Goal: Task Accomplishment & Management: Manage account settings

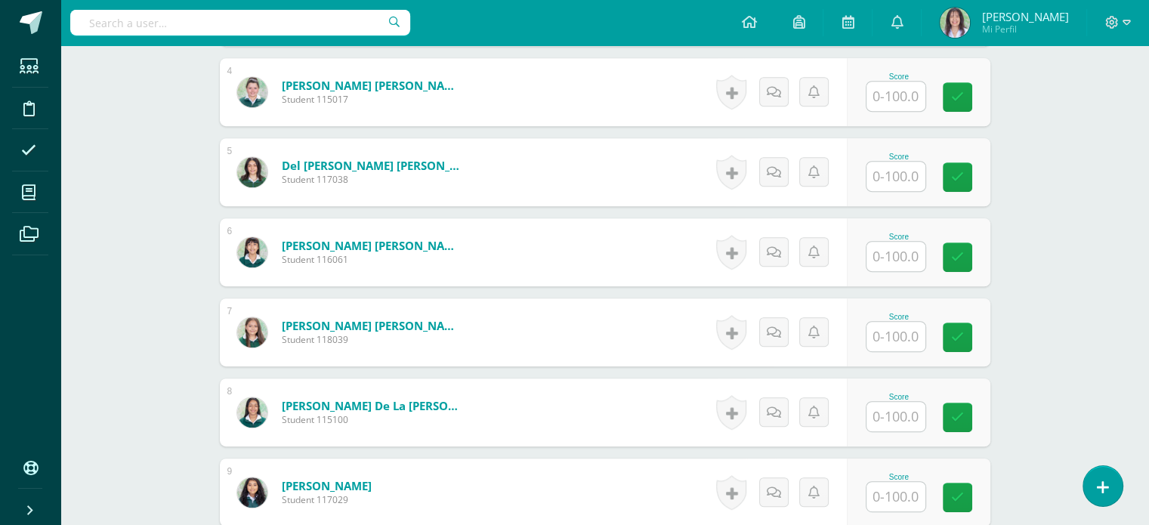
scroll to position [706, 0]
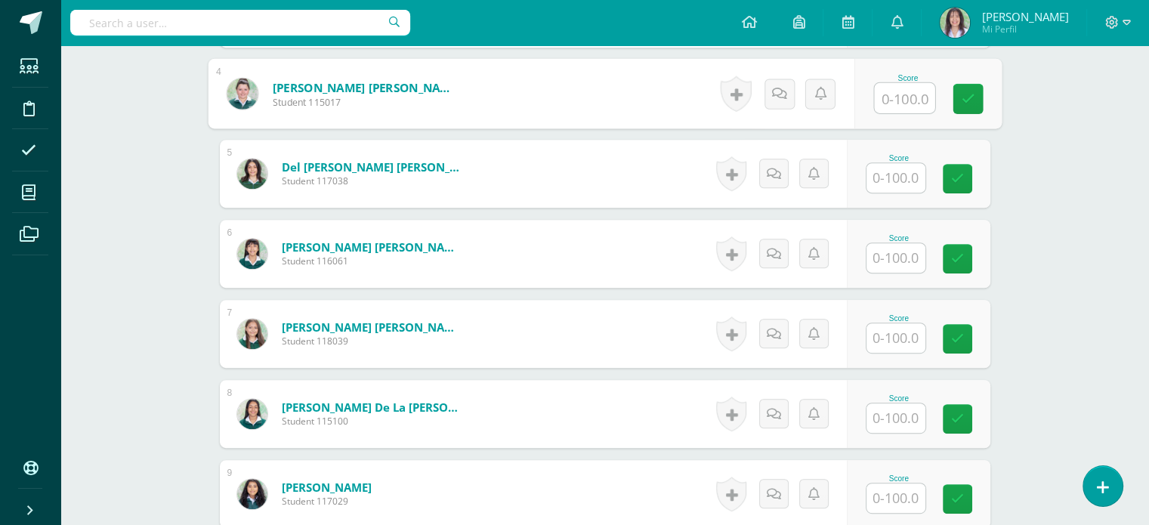
click at [901, 97] on input "text" at bounding box center [904, 98] width 60 height 30
type input "90"
click at [971, 94] on icon at bounding box center [968, 98] width 14 height 13
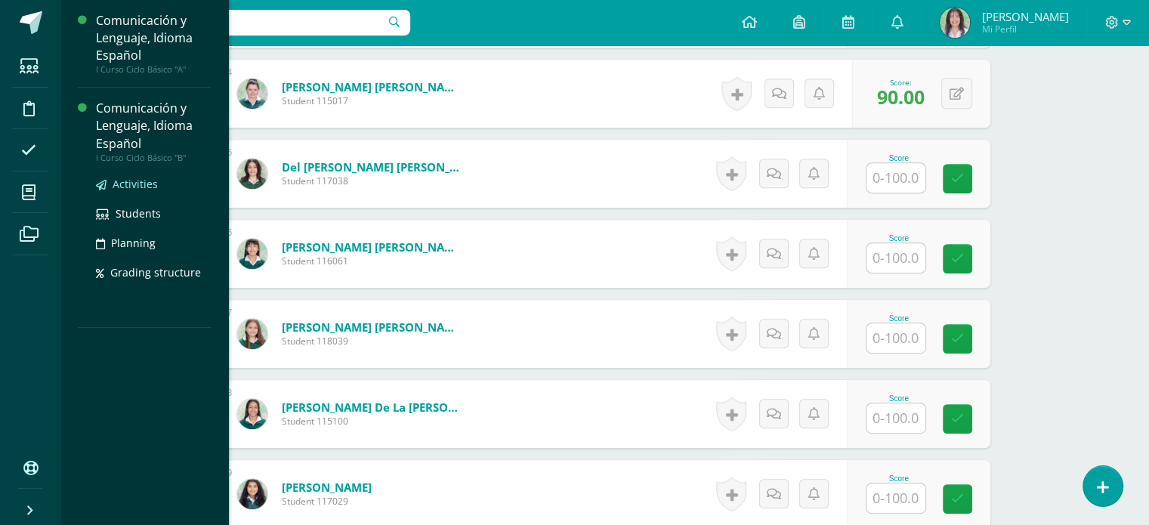
click at [139, 182] on span "Activities" at bounding box center [135, 184] width 45 height 14
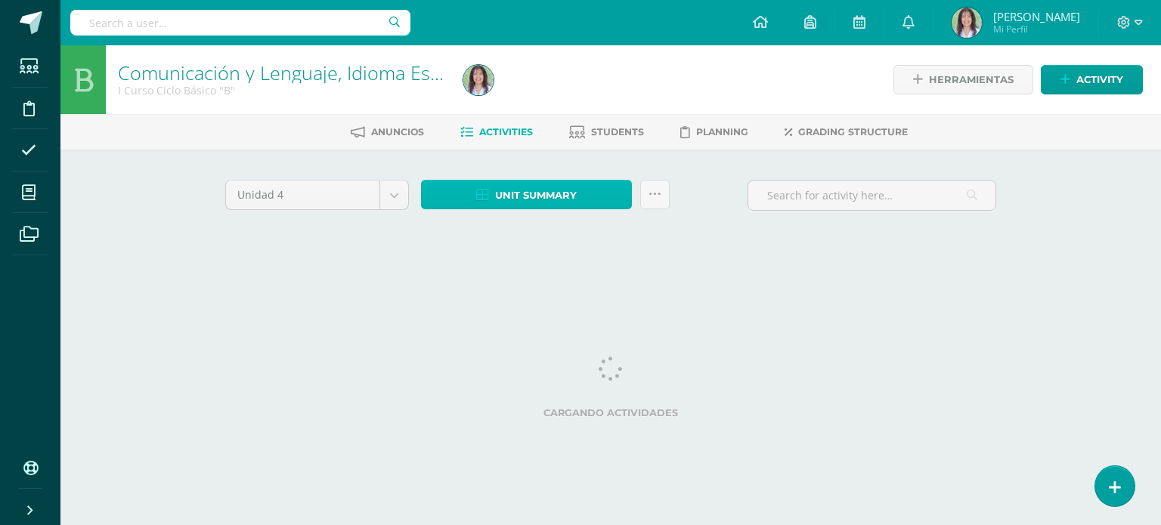
click at [539, 196] on span "Unit summary" at bounding box center [536, 195] width 82 height 28
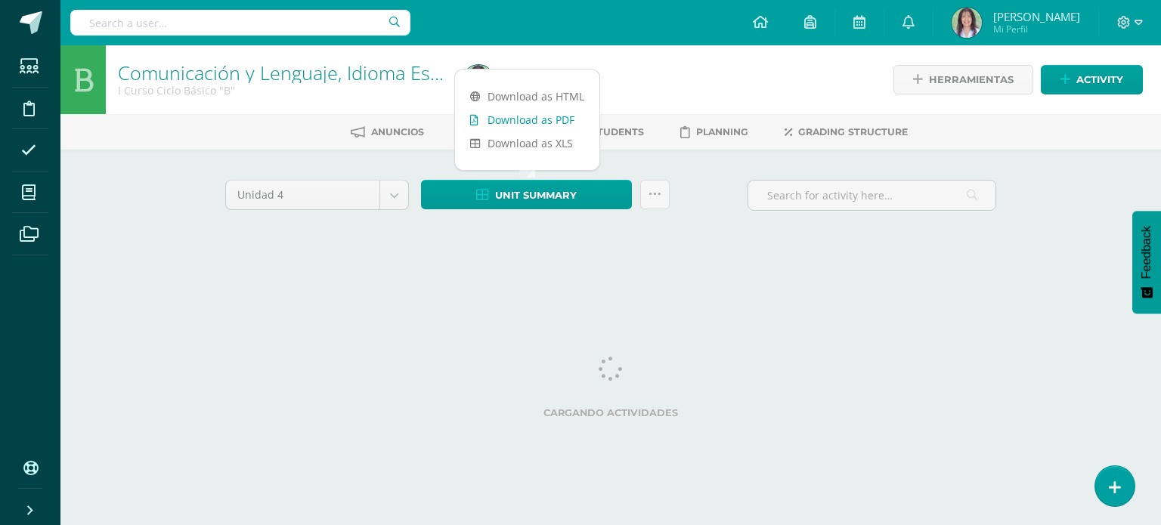
click at [553, 122] on link "Download as PDF" at bounding box center [527, 119] width 144 height 23
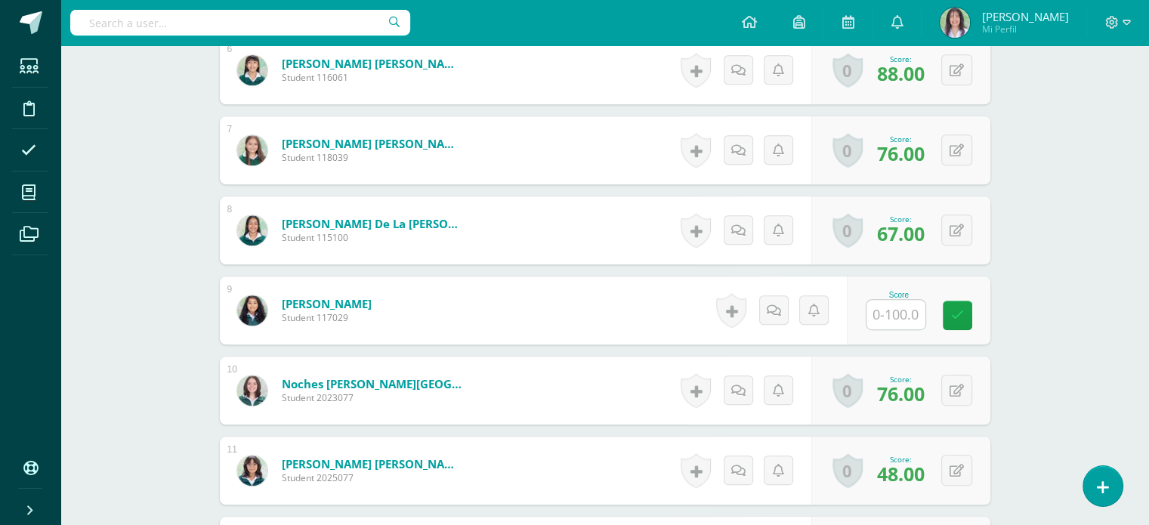
scroll to position [890, 0]
click at [891, 323] on input "text" at bounding box center [896, 313] width 59 height 29
type input "63"
click at [957, 308] on link at bounding box center [968, 315] width 30 height 30
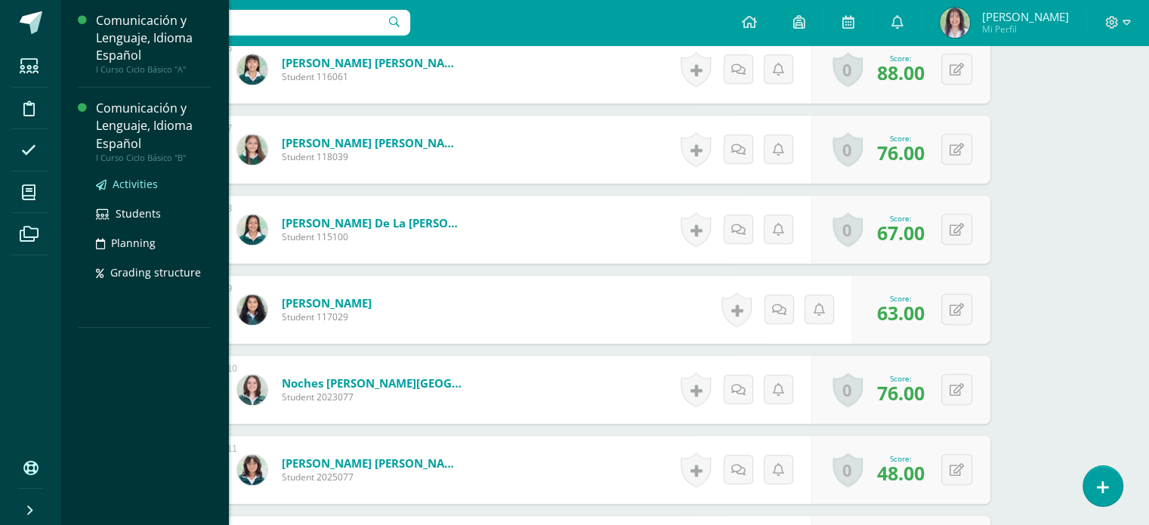
click at [137, 183] on span "Activities" at bounding box center [135, 184] width 45 height 14
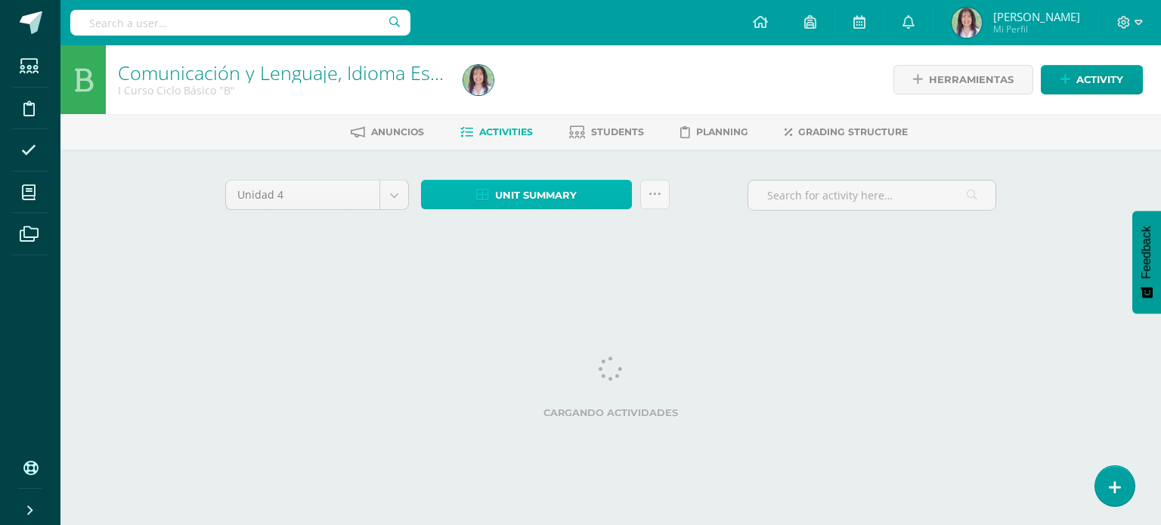
click at [542, 187] on span "Unit summary" at bounding box center [536, 195] width 82 height 28
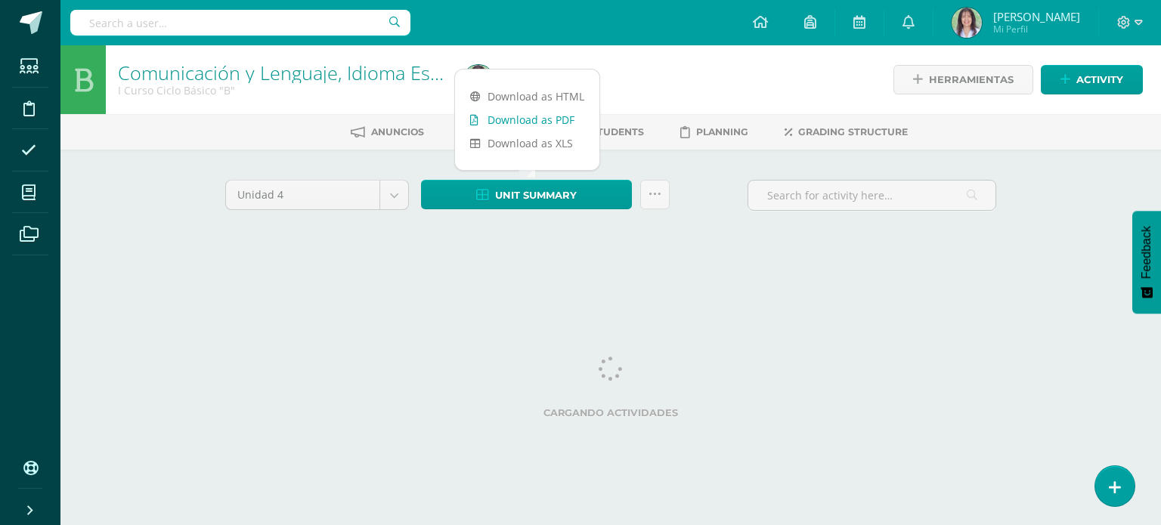
click at [558, 122] on link "Download as PDF" at bounding box center [527, 119] width 144 height 23
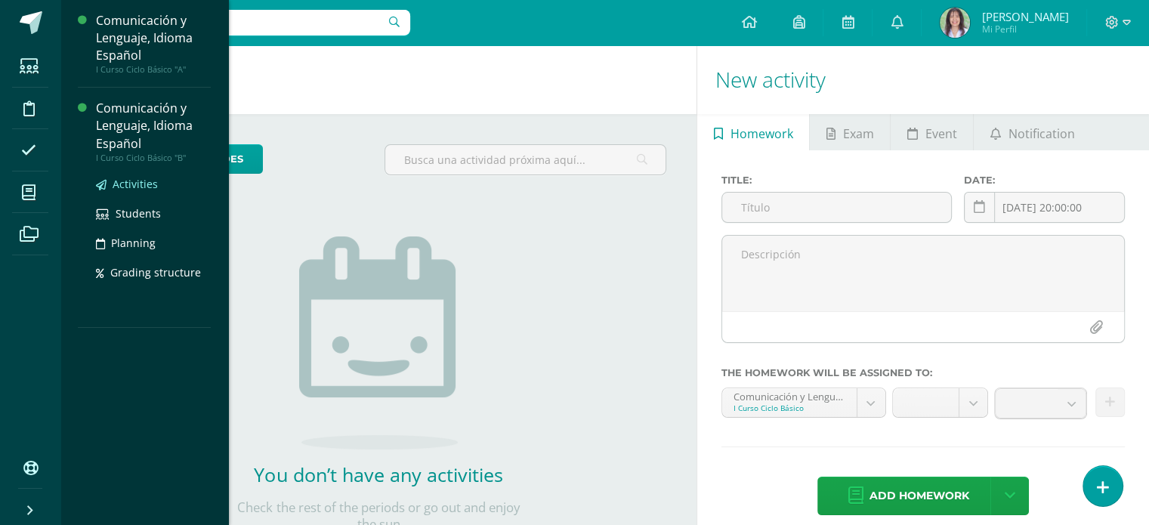
click at [134, 182] on span "Activities" at bounding box center [135, 184] width 45 height 14
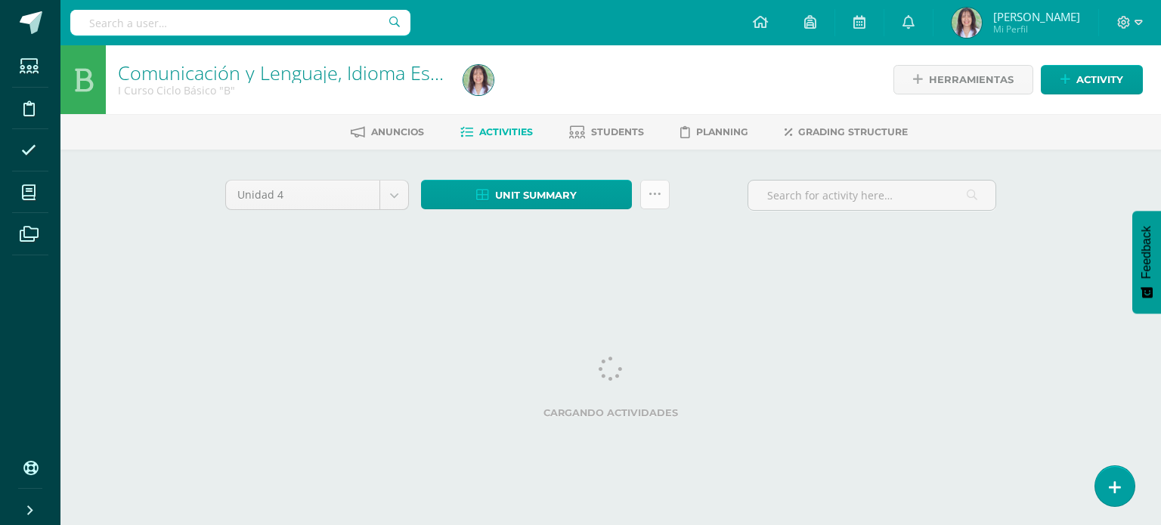
click at [663, 195] on link at bounding box center [654, 194] width 29 height 29
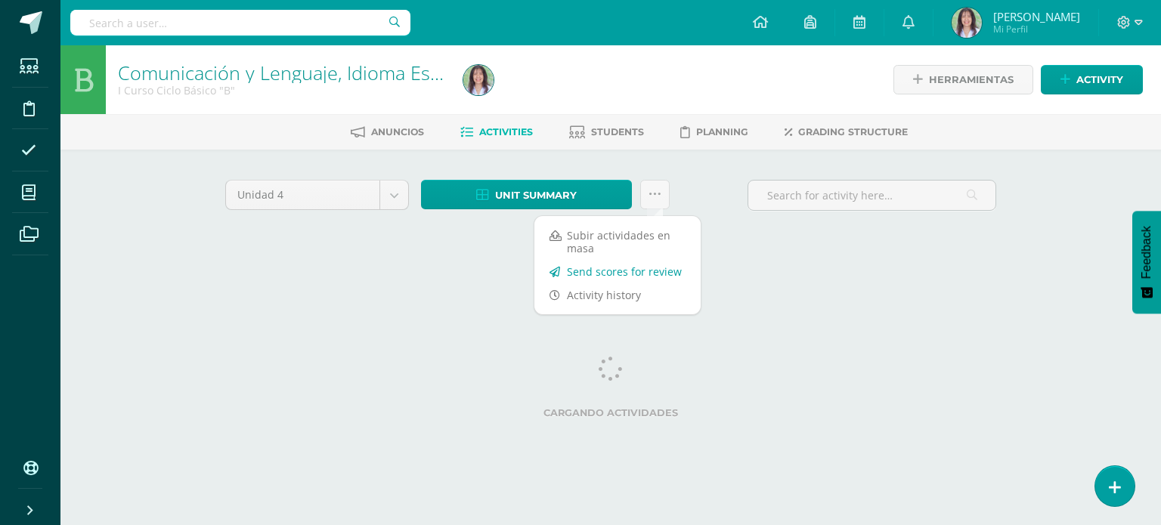
click at [608, 272] on link "Send scores for review" at bounding box center [617, 271] width 166 height 23
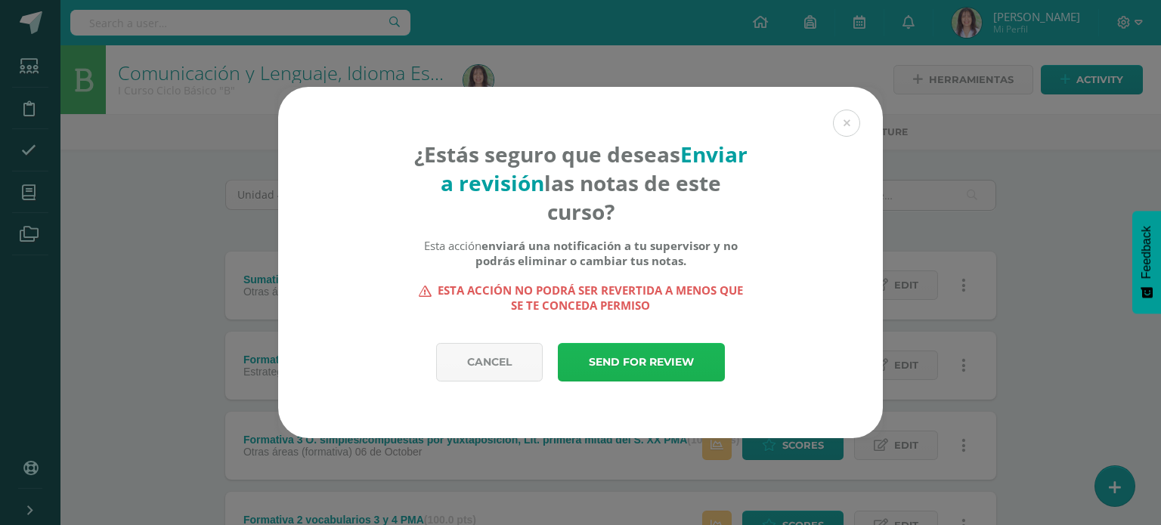
click at [647, 359] on link "Send for review" at bounding box center [641, 362] width 167 height 39
